Goal: Transaction & Acquisition: Purchase product/service

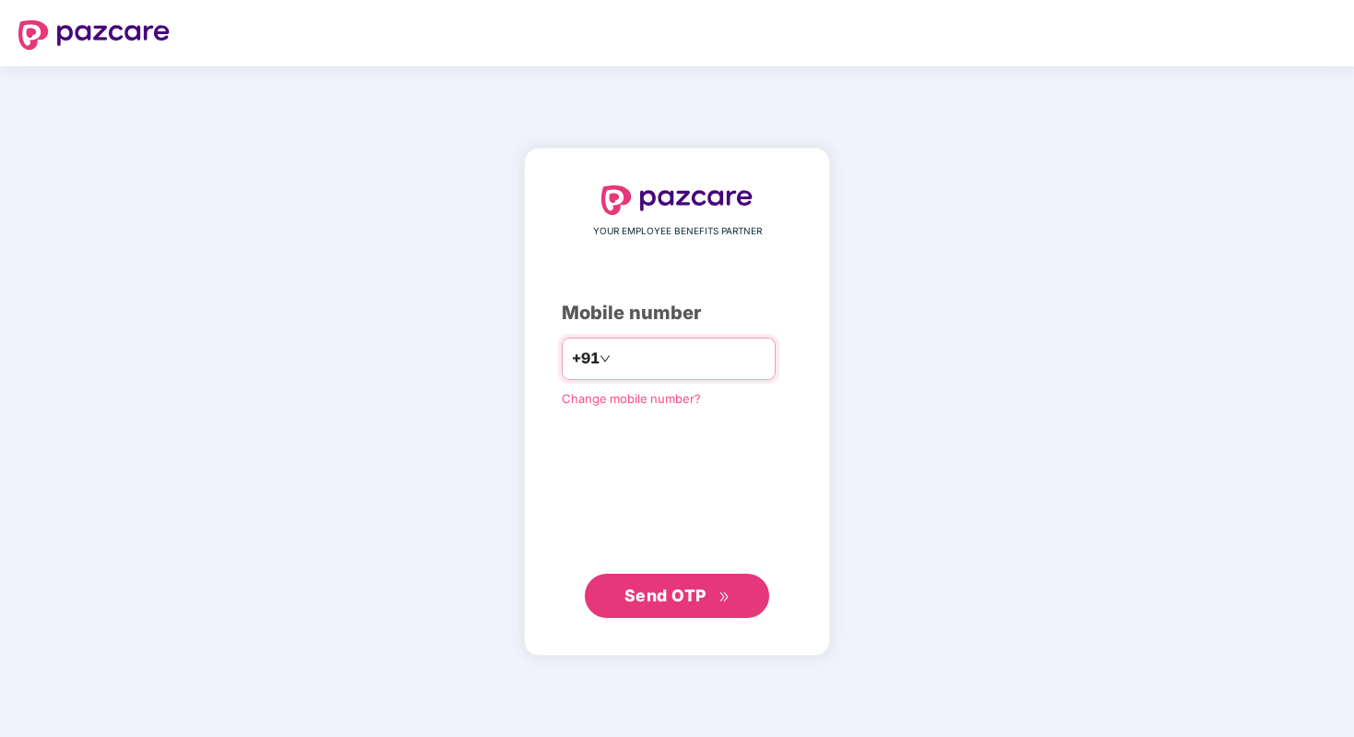
type input "**********"
click at [656, 597] on span "Send OTP" at bounding box center [665, 594] width 82 height 19
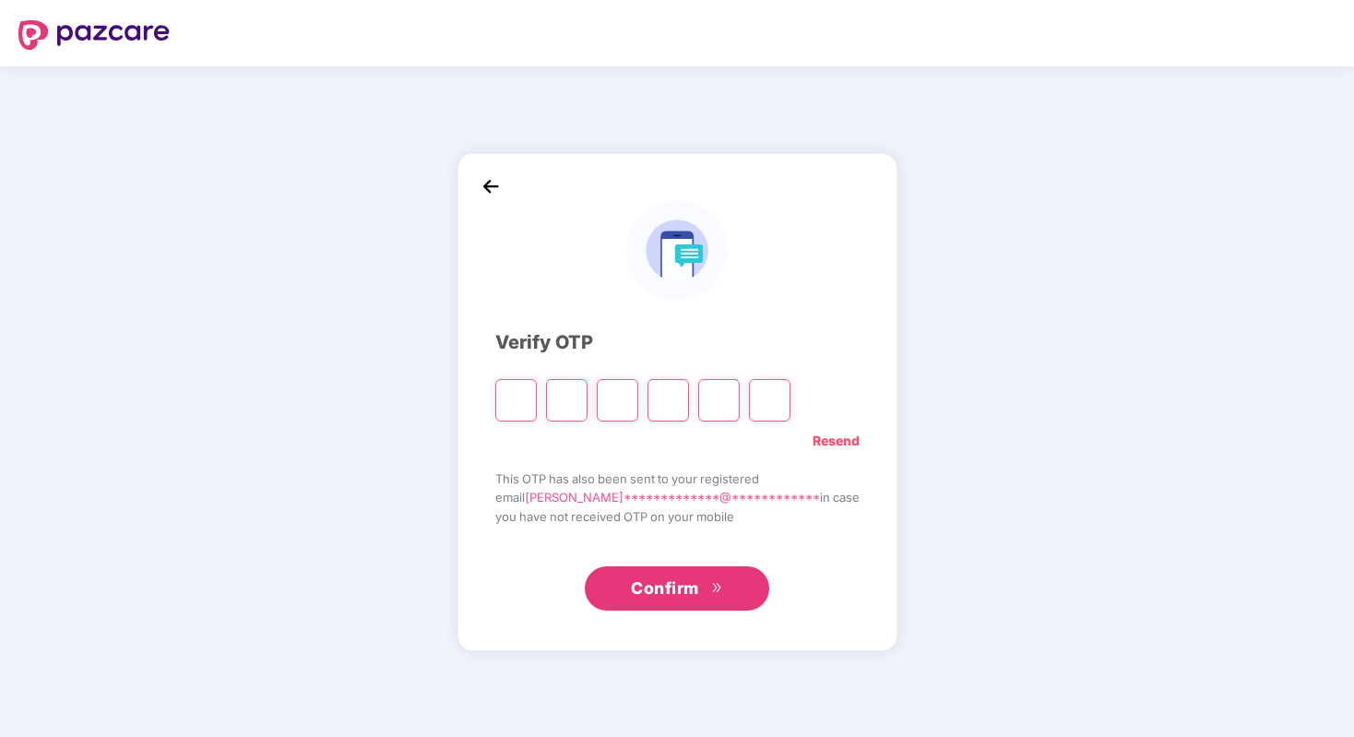
type input "*"
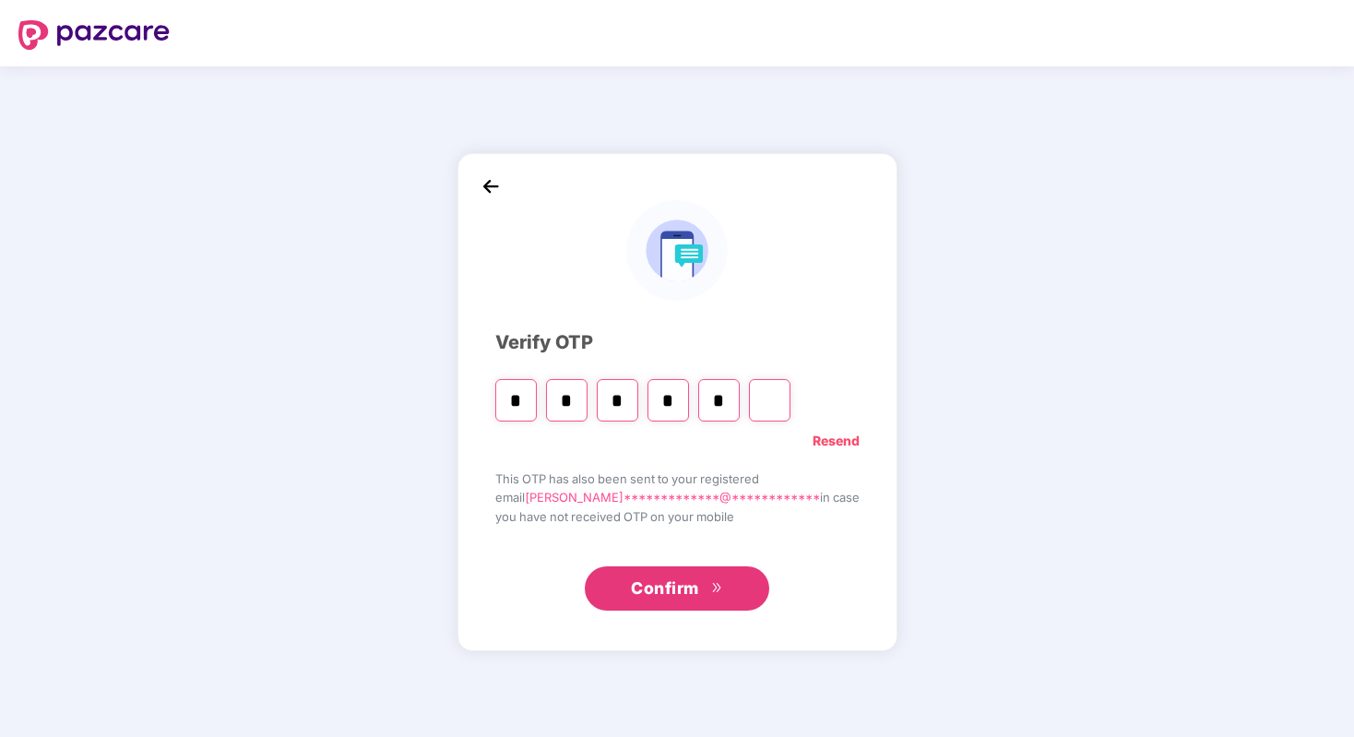
type input "*"
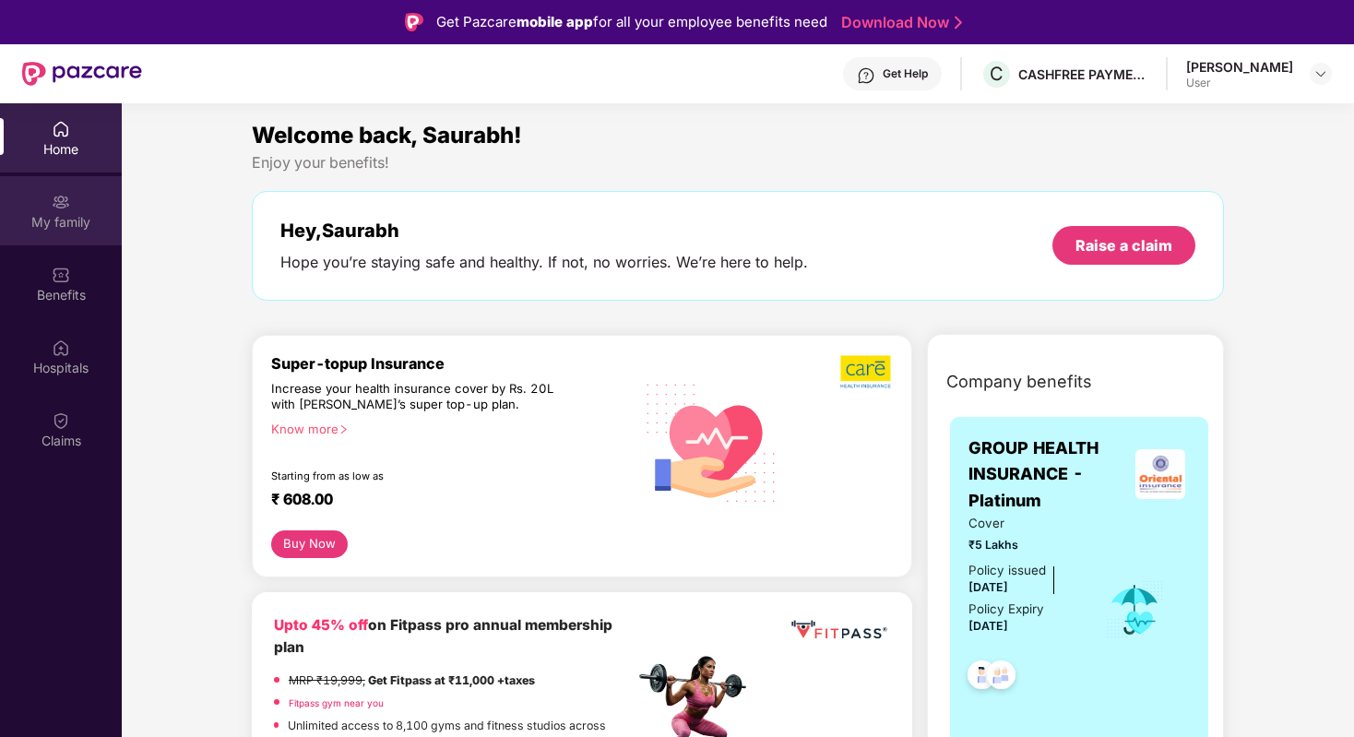
click at [66, 222] on div "My family" at bounding box center [61, 222] width 122 height 18
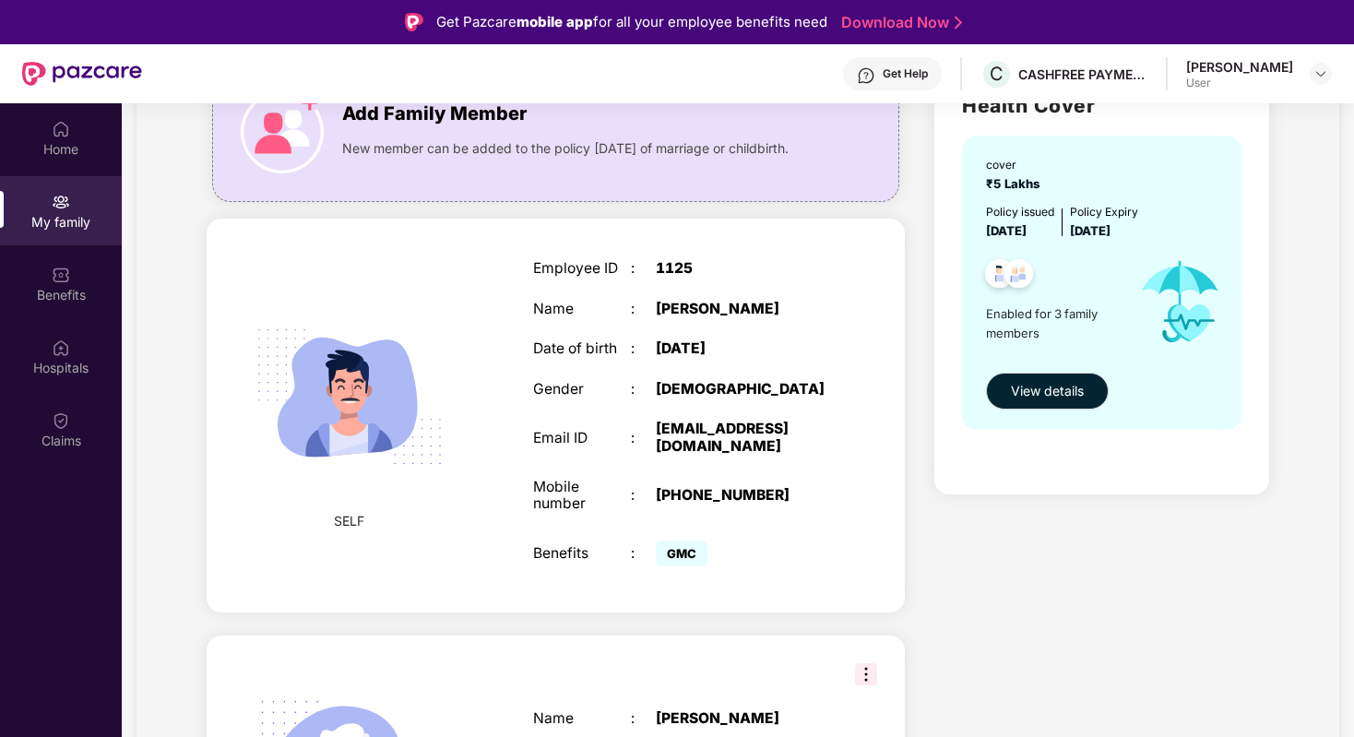
scroll to position [172, 0]
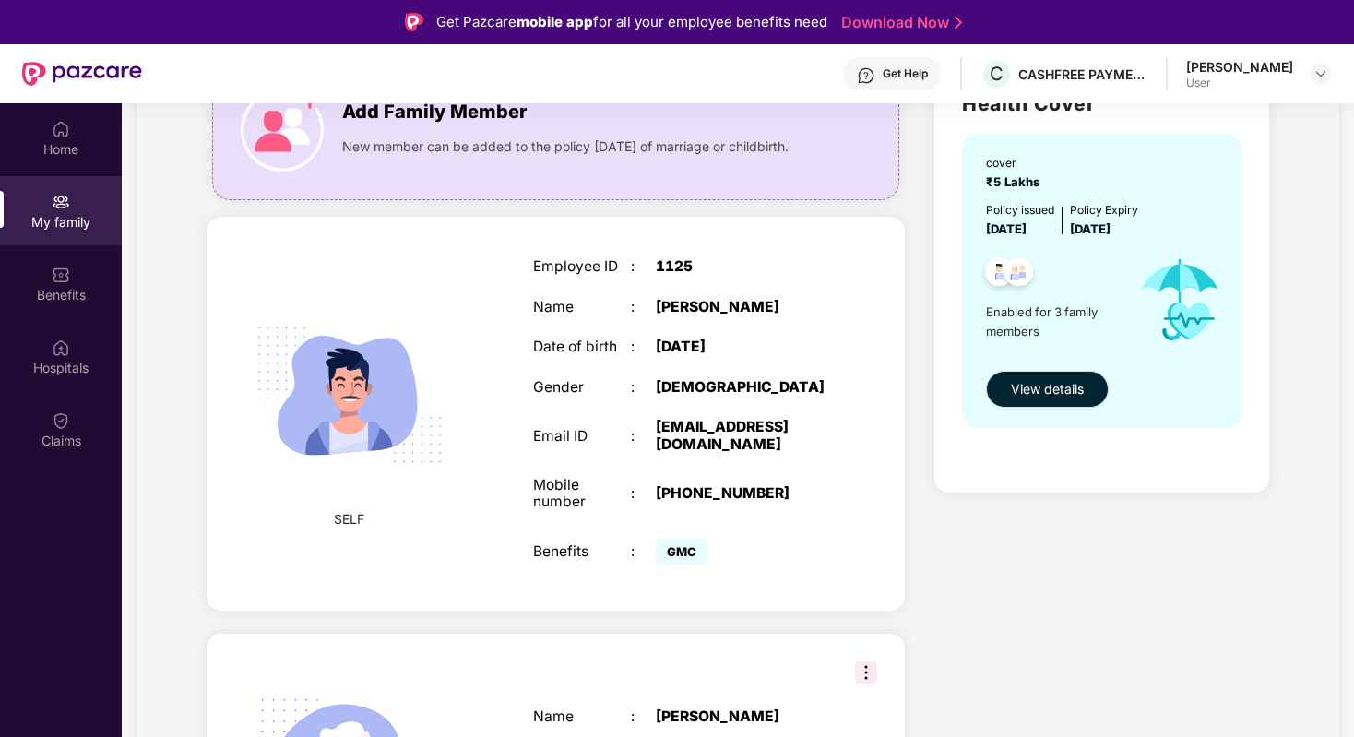
click at [1057, 390] on span "View details" at bounding box center [1047, 389] width 73 height 20
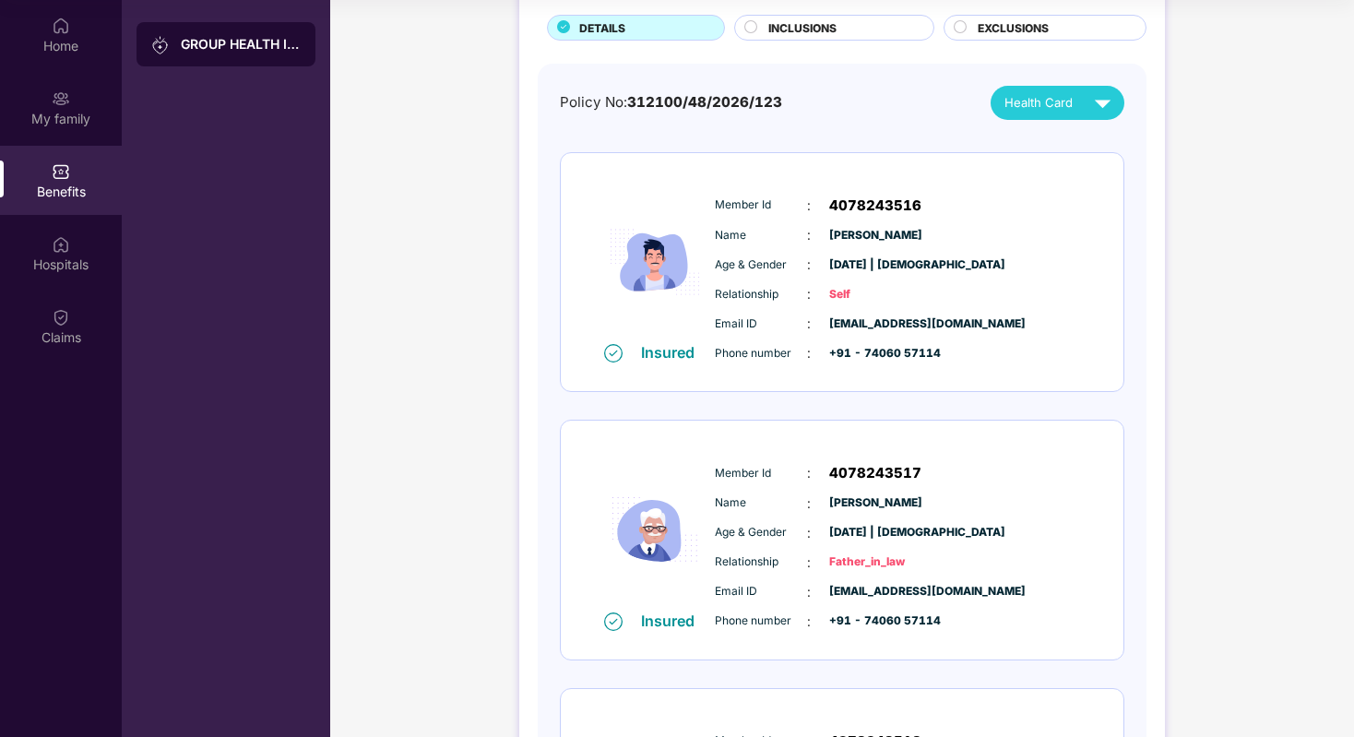
scroll to position [0, 0]
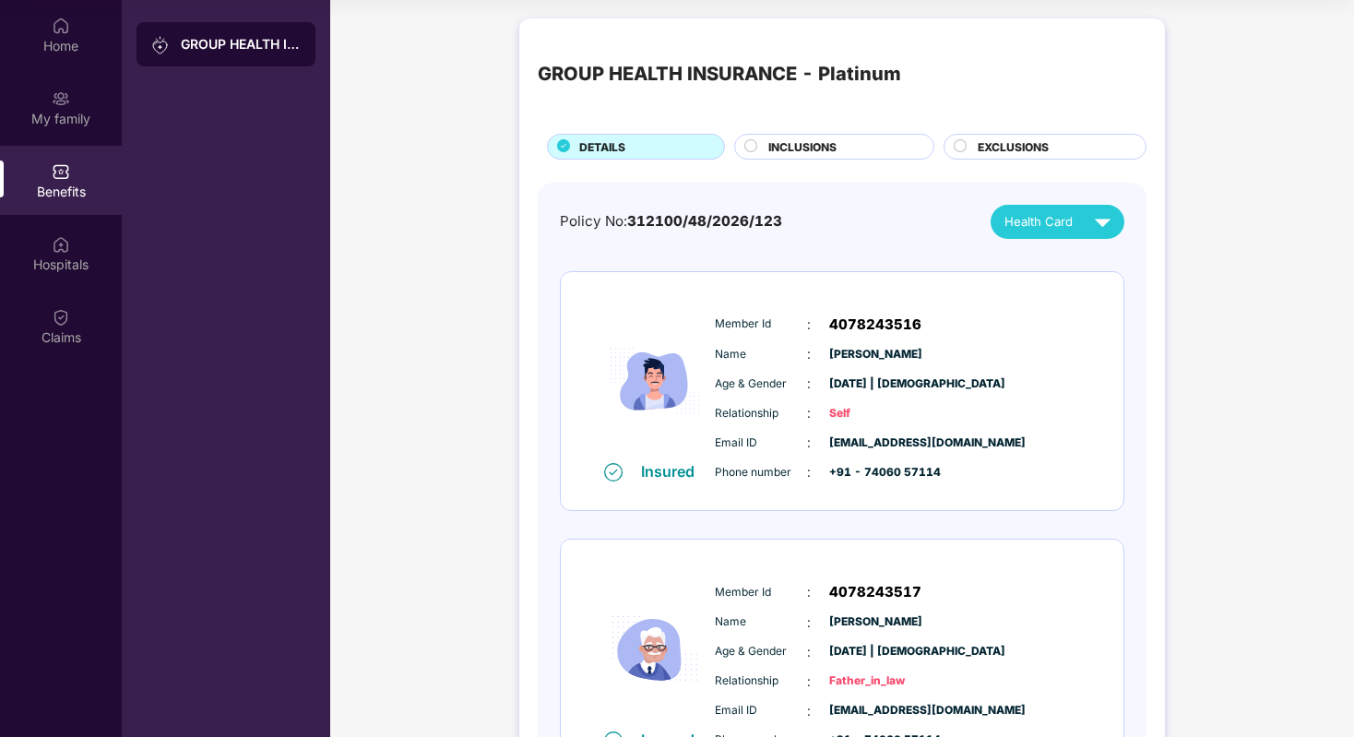
click at [836, 146] on div "INCLUSIONS" at bounding box center [841, 148] width 165 height 20
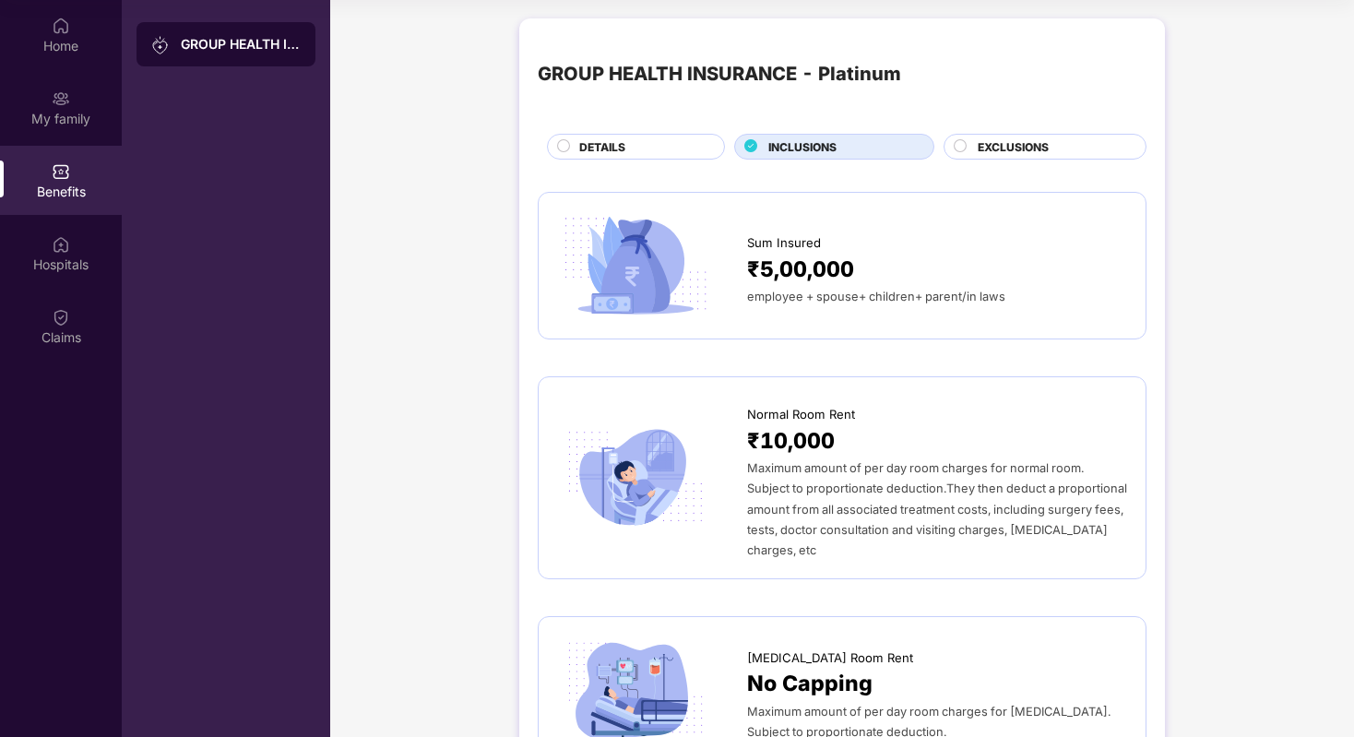
click at [987, 136] on div "EXCLUSIONS" at bounding box center [1044, 147] width 203 height 26
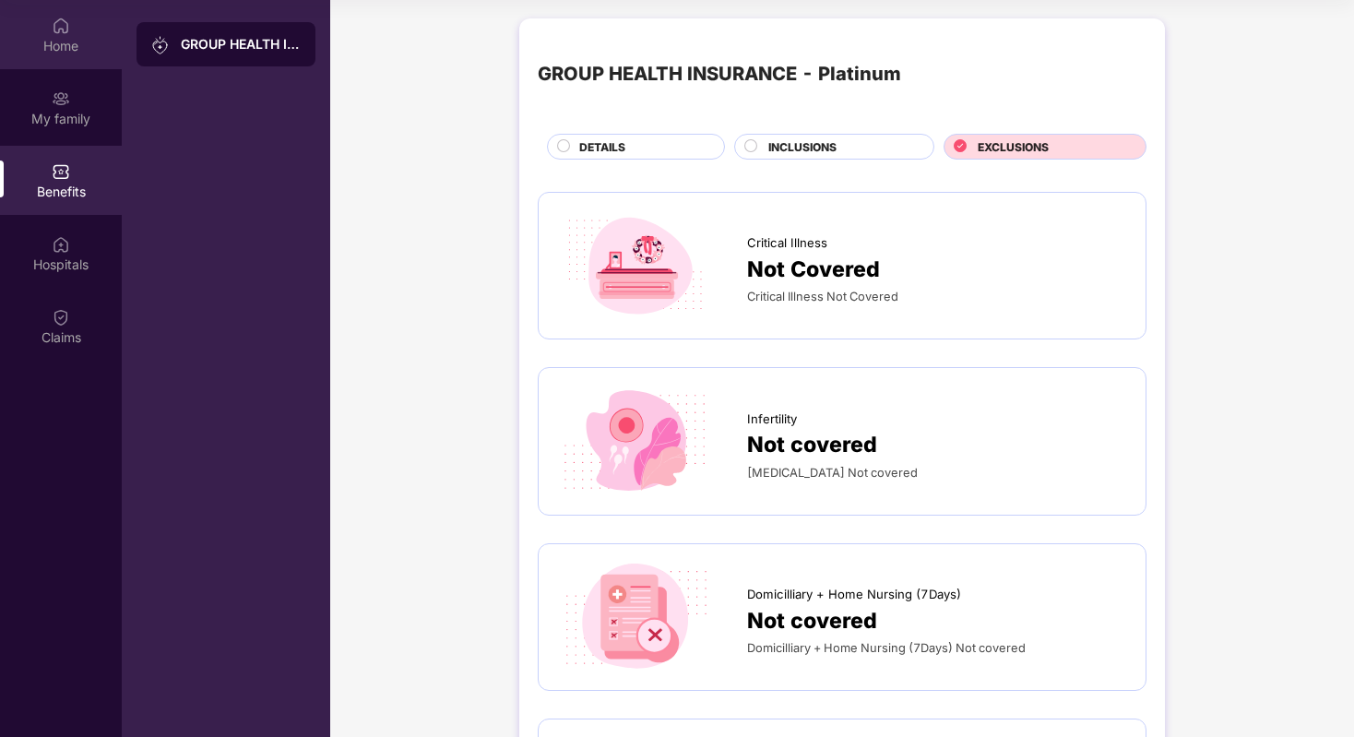
click at [83, 47] on div "Home" at bounding box center [61, 46] width 122 height 18
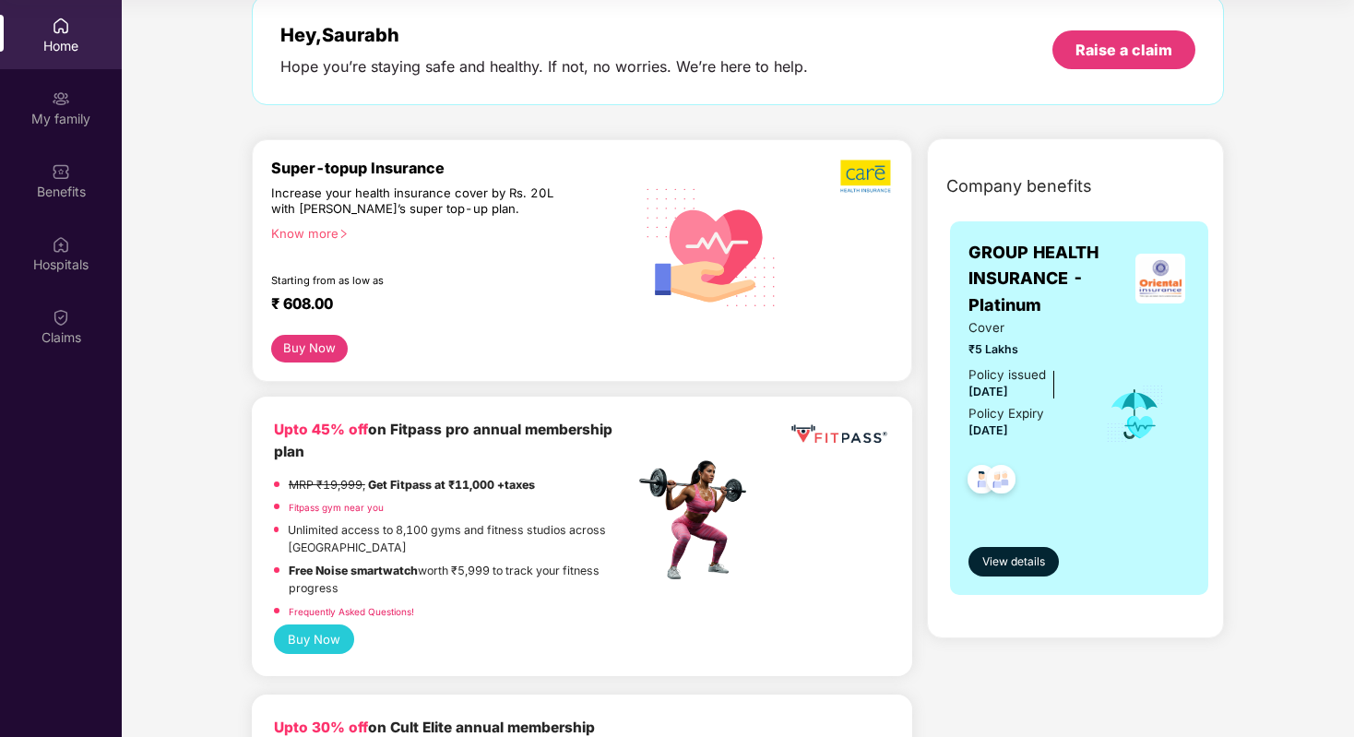
scroll to position [101, 0]
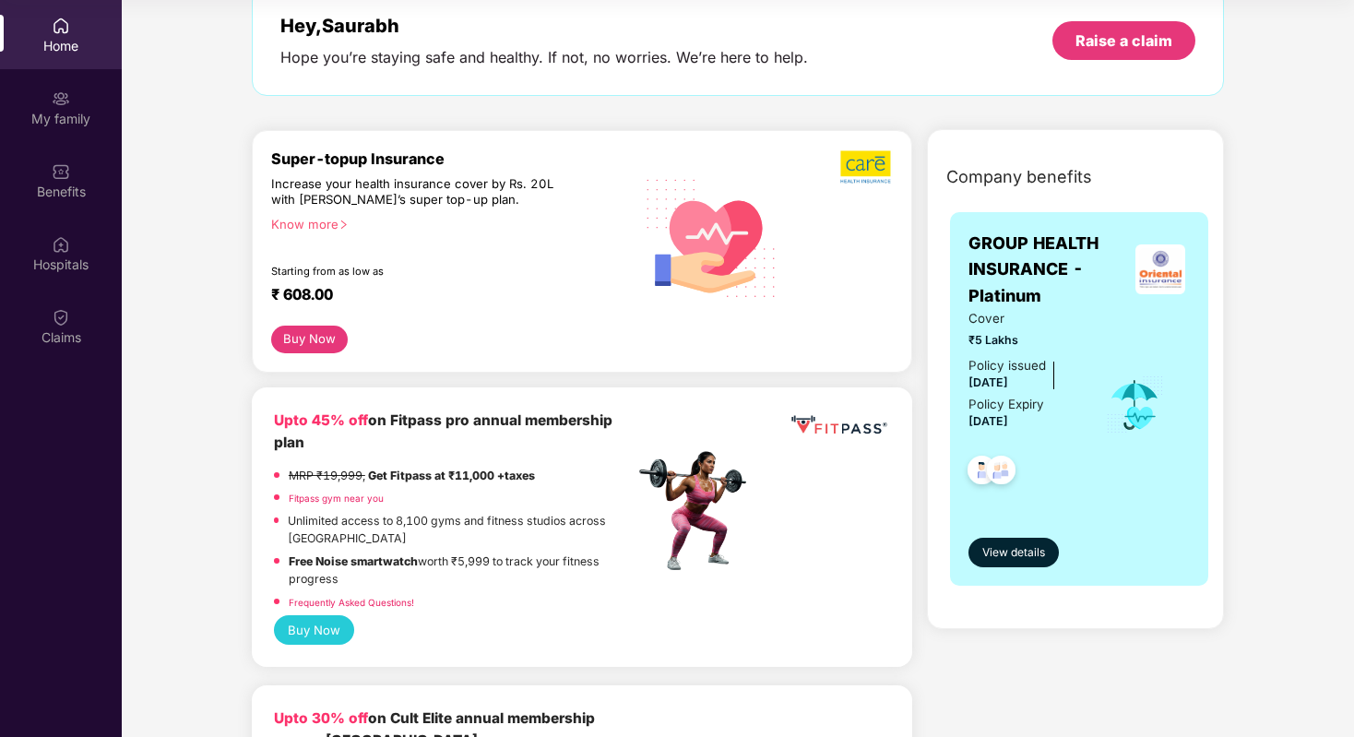
click at [304, 335] on button "Buy Now" at bounding box center [309, 339] width 77 height 28
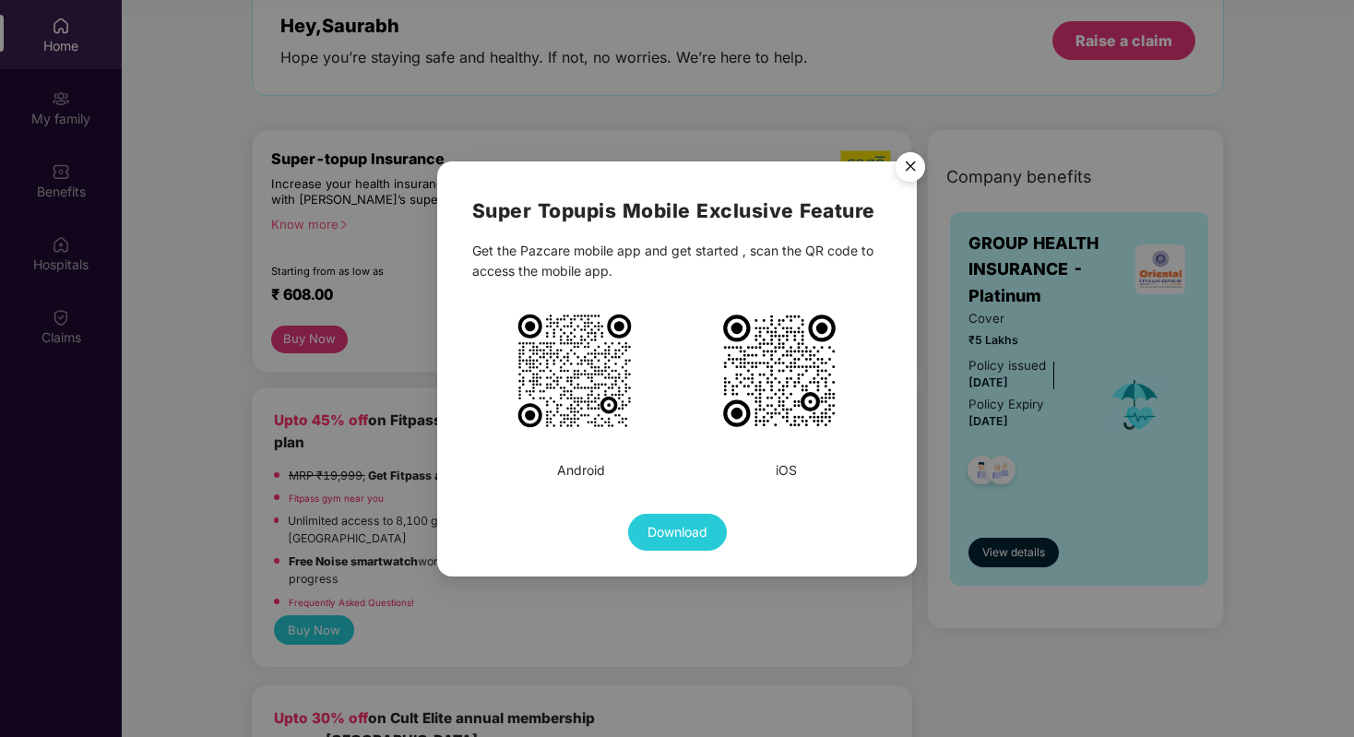
click at [911, 171] on img "Close" at bounding box center [910, 170] width 52 height 52
